Goal: Information Seeking & Learning: Learn about a topic

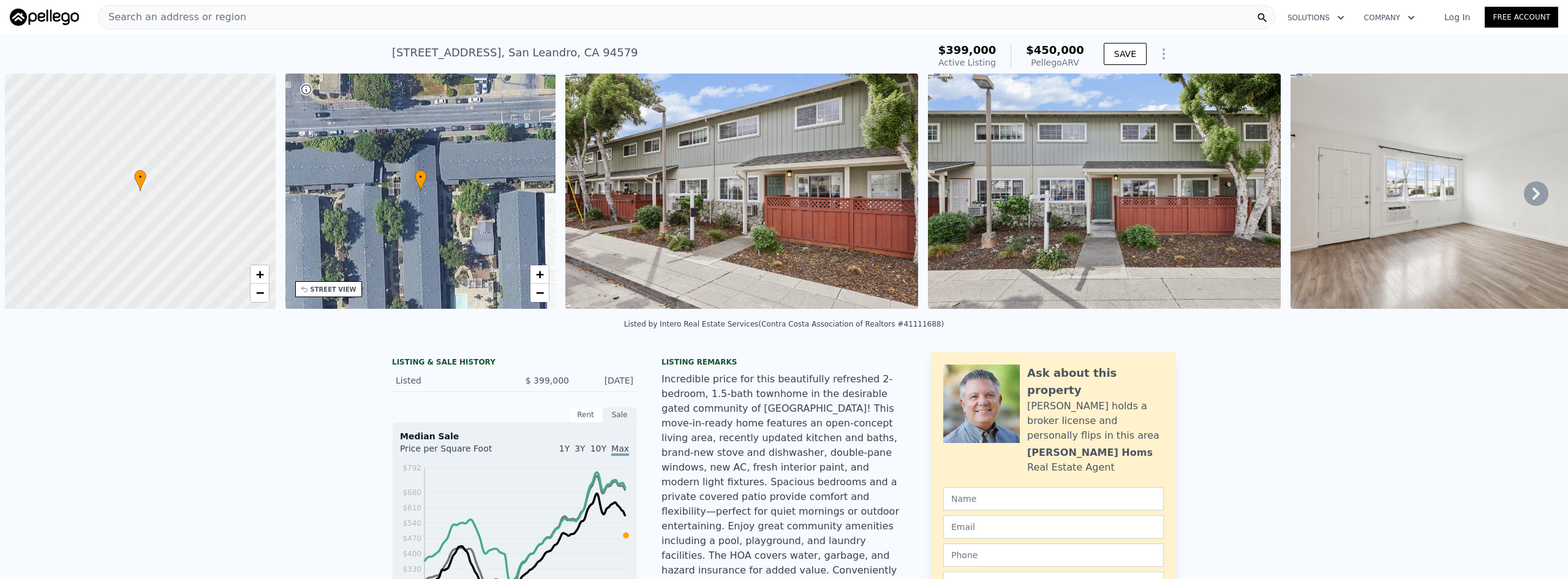
scroll to position [0, 5]
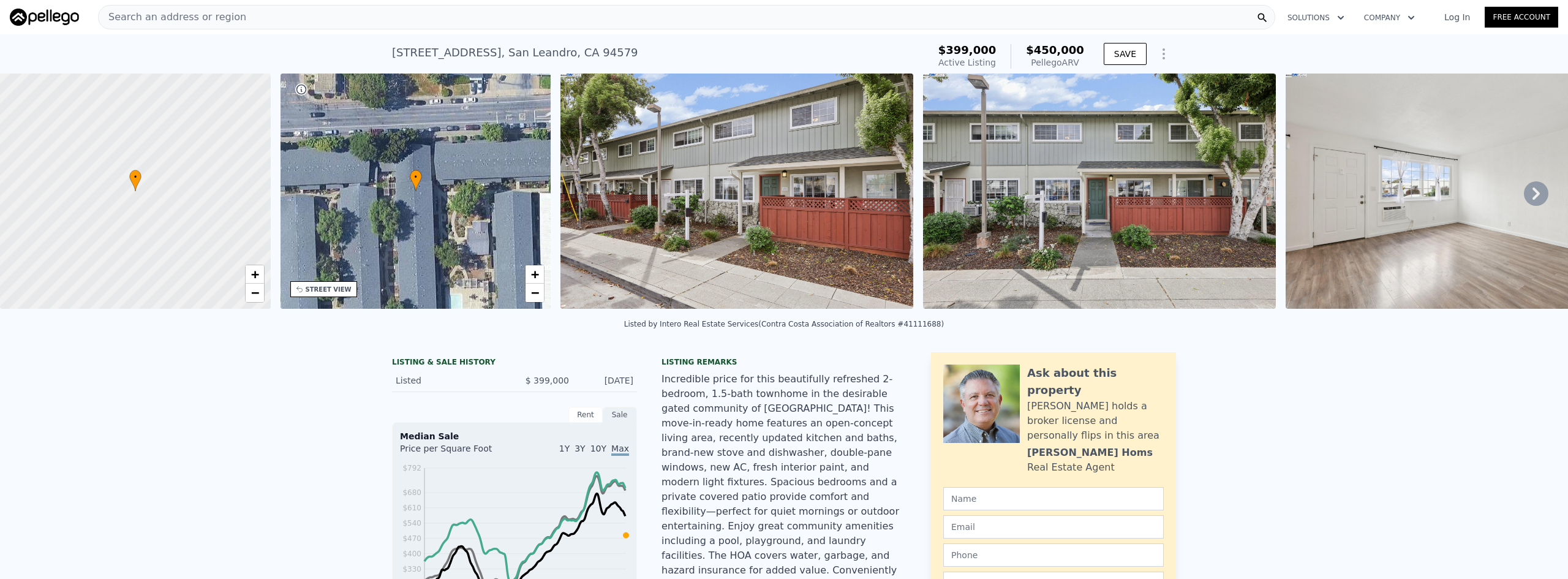
click at [226, 24] on span "Search an address or region" at bounding box center [172, 17] width 147 height 14
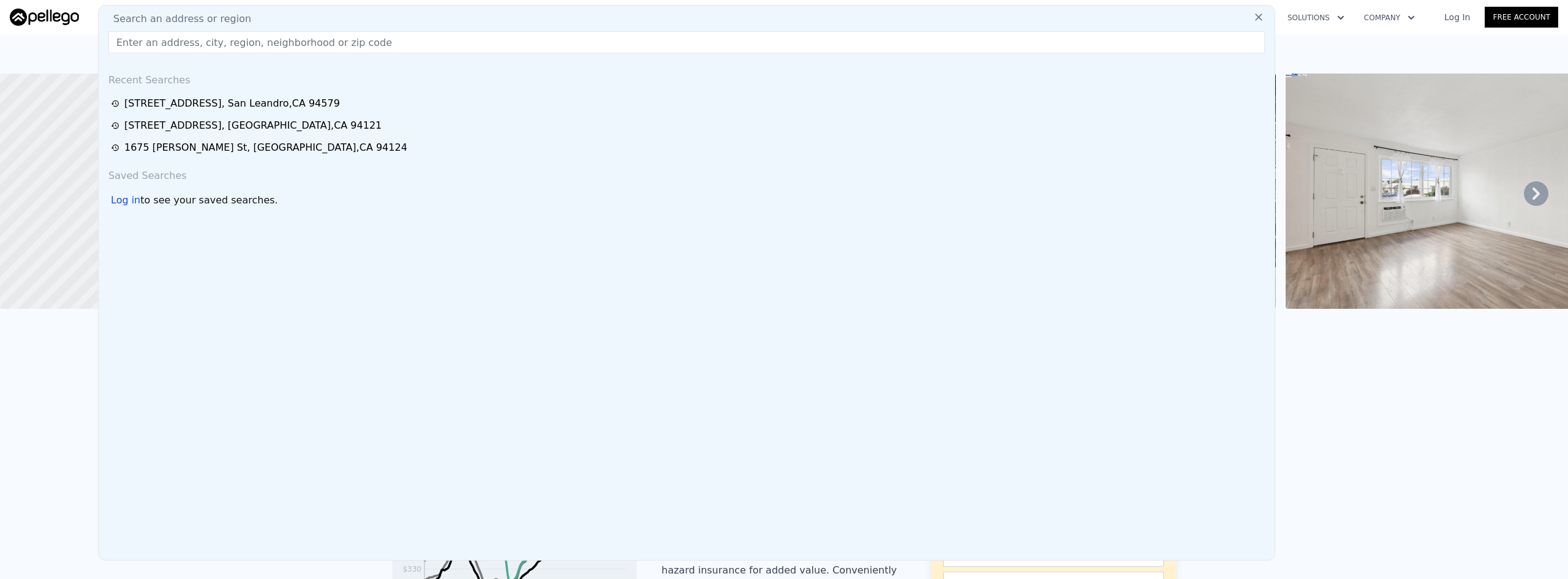
click at [248, 46] on input "text" at bounding box center [687, 42] width 1156 height 22
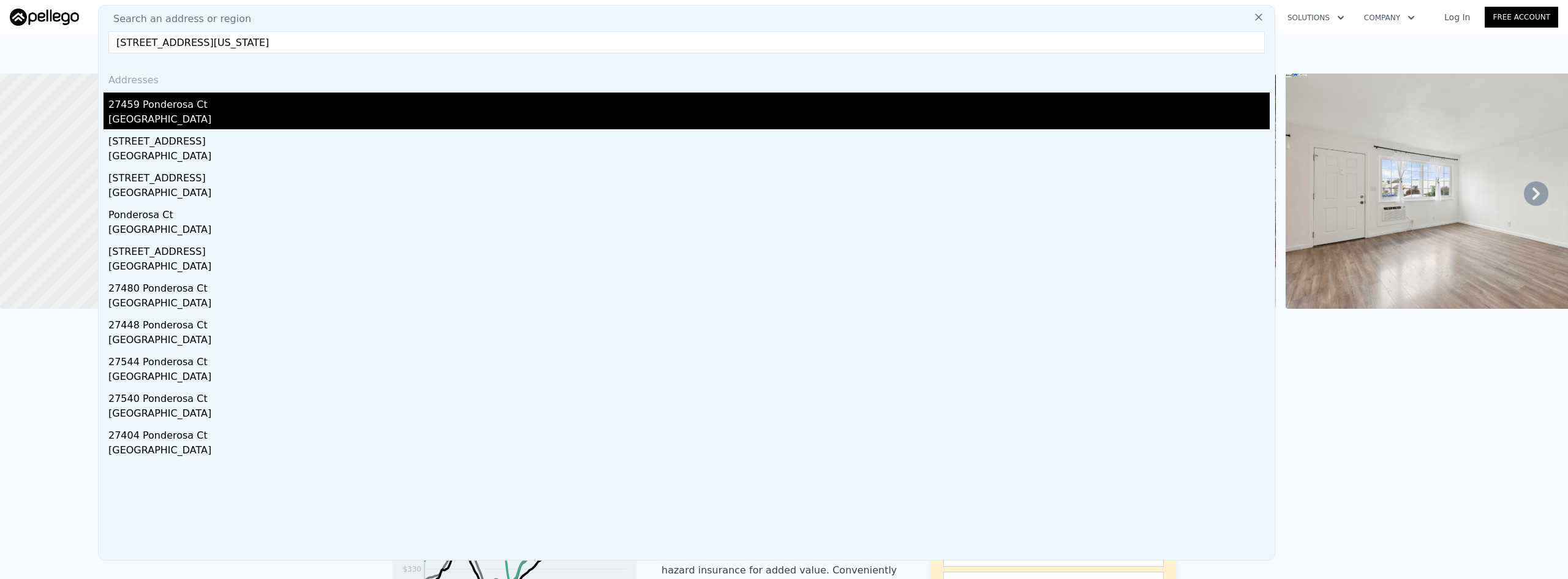
type input "[STREET_ADDRESS][US_STATE]"
click at [251, 110] on div "27459 Ponderosa Ct" at bounding box center [689, 103] width 1162 height 20
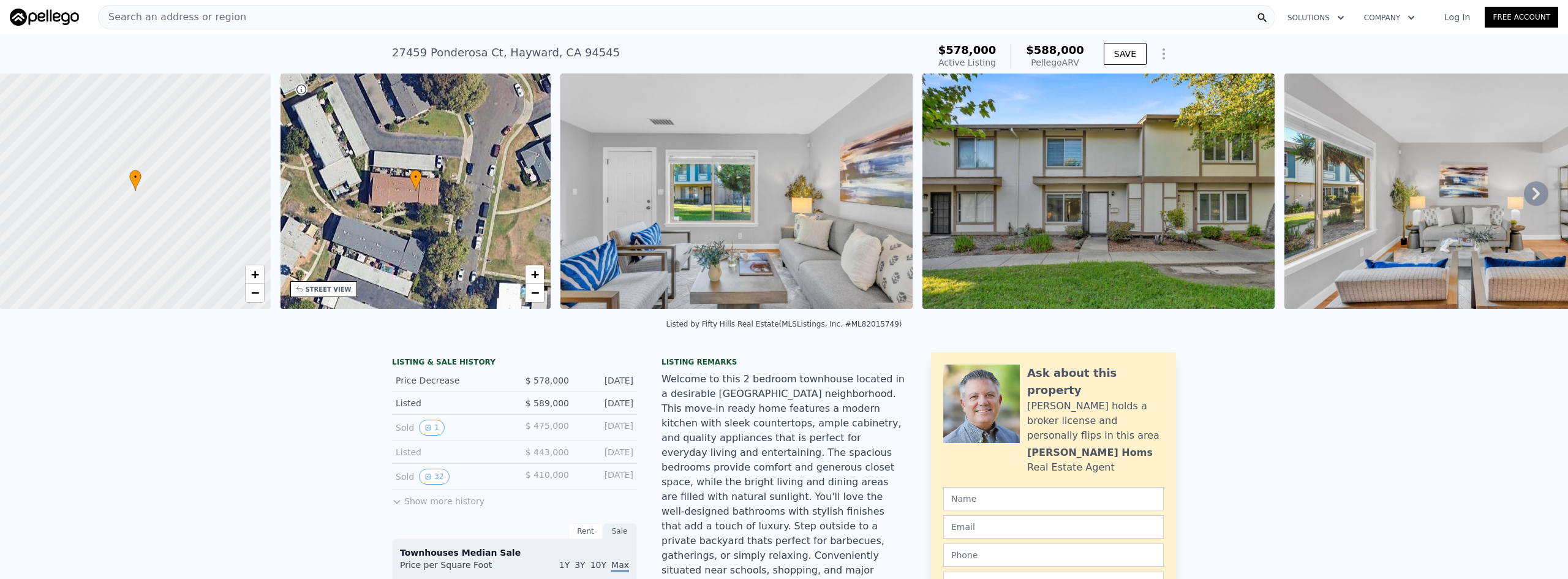
click at [818, 416] on div "Welcome to this 2 bedroom townhouse located in a desirable [GEOGRAPHIC_DATA] ne…" at bounding box center [784, 496] width 245 height 250
type input "840"
type input "1136"
type input "184837"
type input "184873"
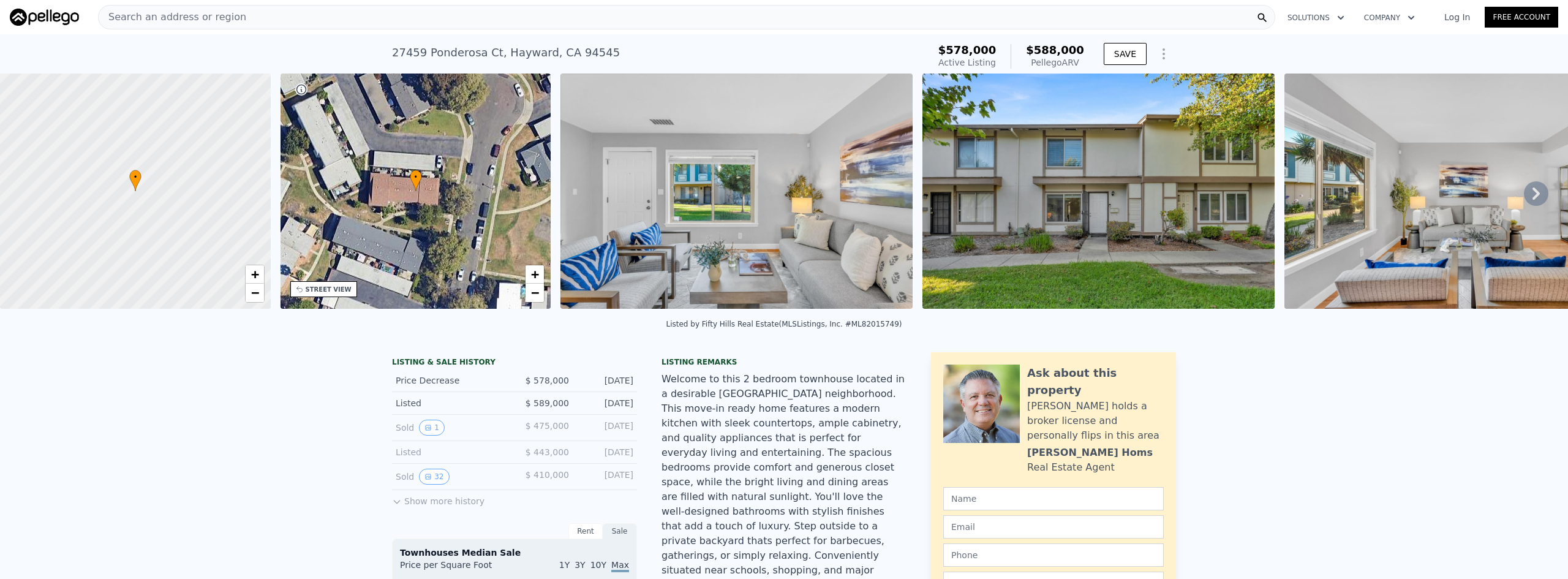
type input "$ 450,000"
type input "-$ 5,985"
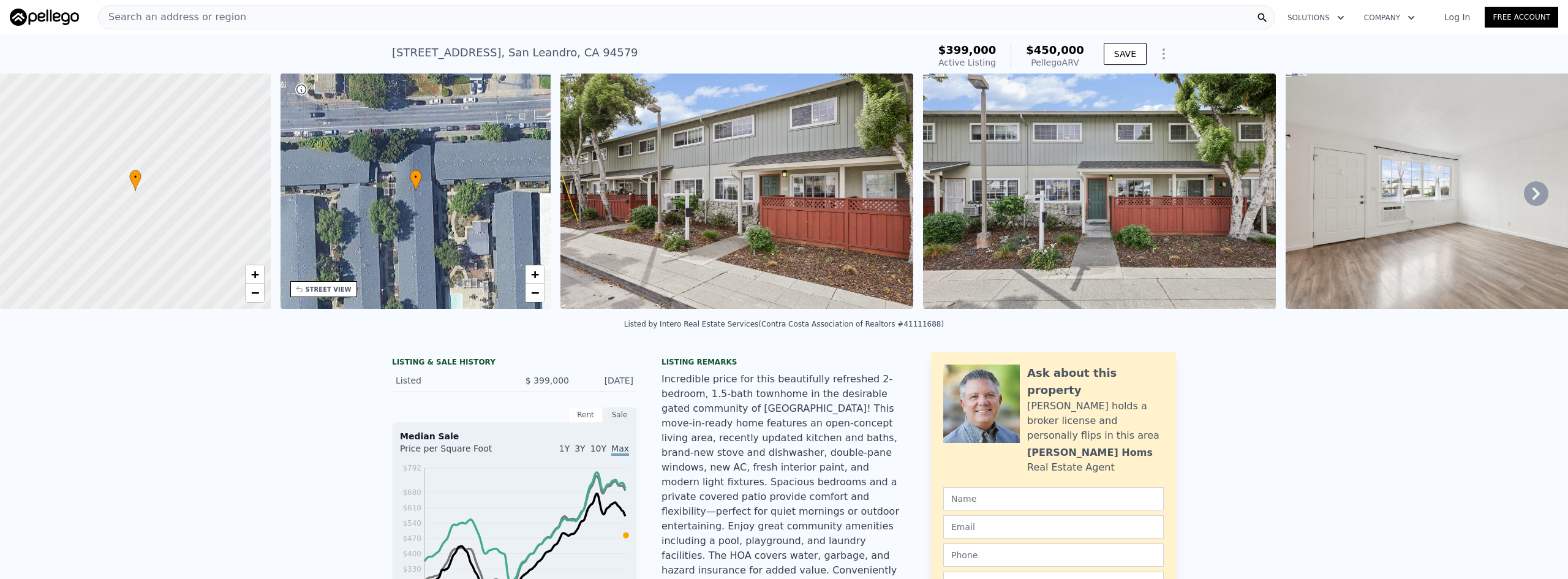
type input "0"
type input "4"
type input "1170"
type input "1999"
type input "3000"
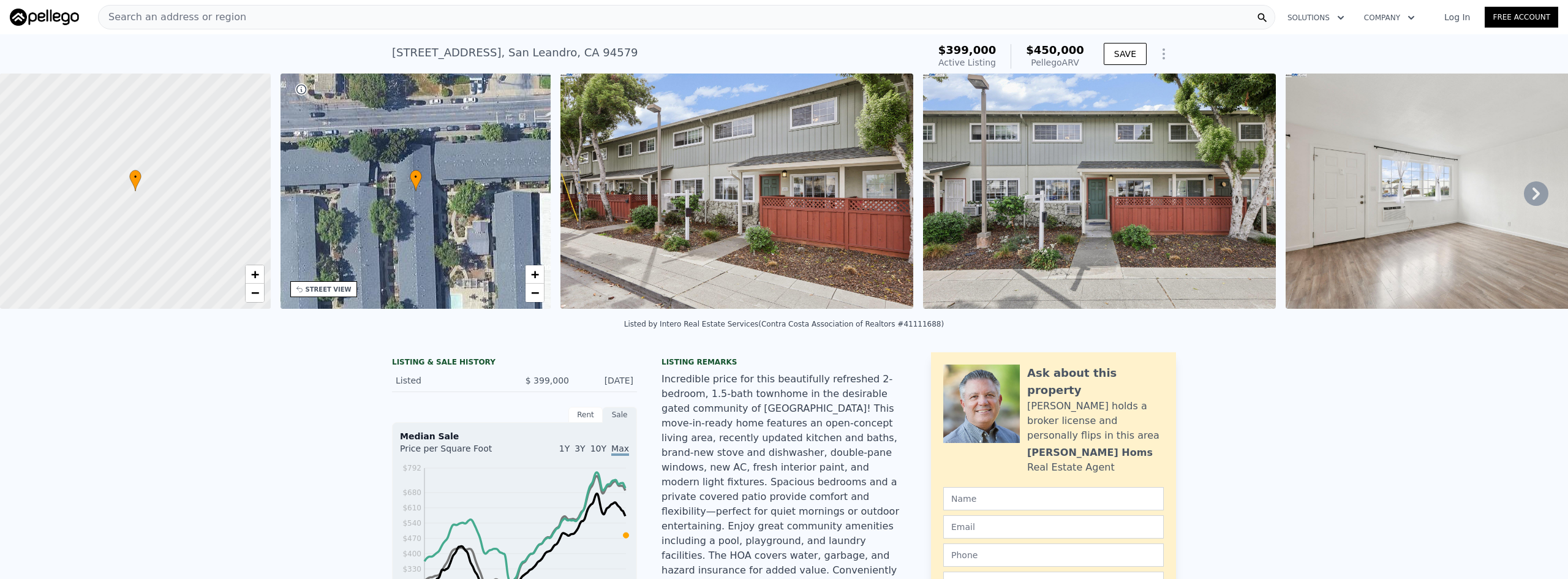
type input "$ 980,000"
type input "6"
type input "-$ 92,698"
